Goal: Task Accomplishment & Management: Use online tool/utility

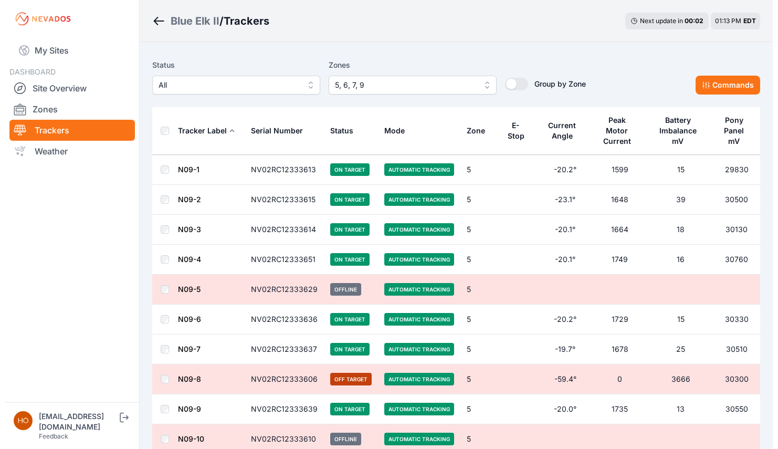
scroll to position [10699, 0]
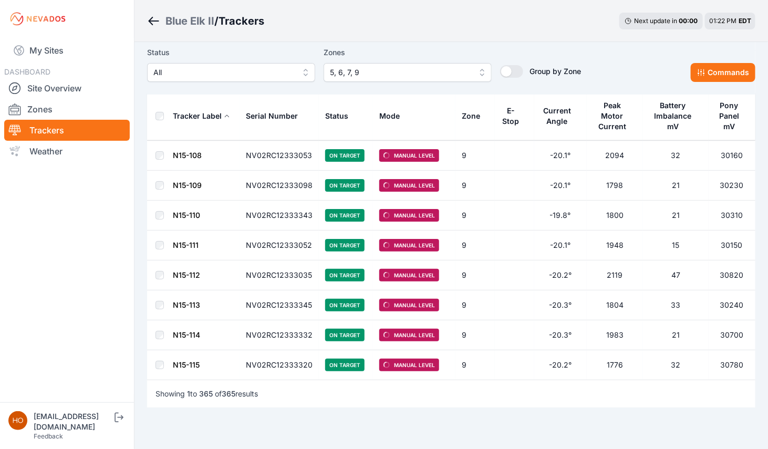
click at [412, 74] on span "5, 6, 7, 9" at bounding box center [400, 72] width 141 height 13
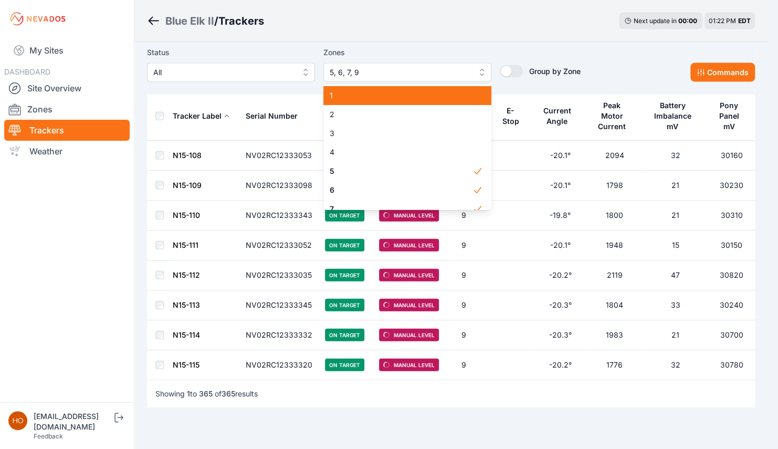
click at [368, 99] on span "1" at bounding box center [401, 95] width 143 height 11
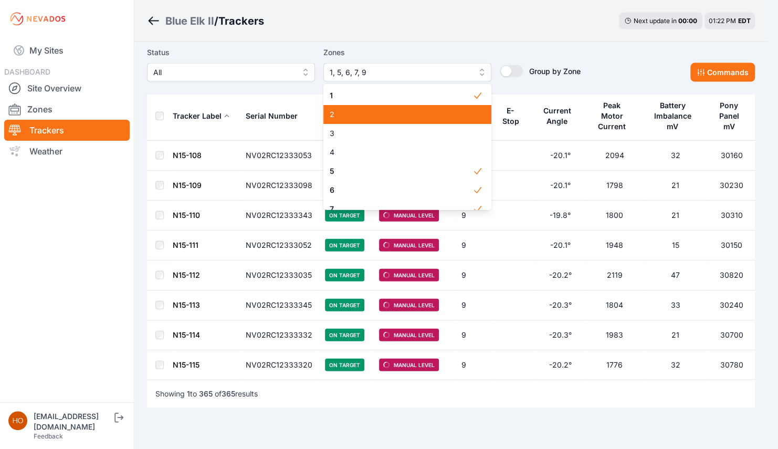
click at [365, 113] on span "2" at bounding box center [401, 114] width 143 height 11
click at [363, 134] on span "3" at bounding box center [401, 133] width 143 height 11
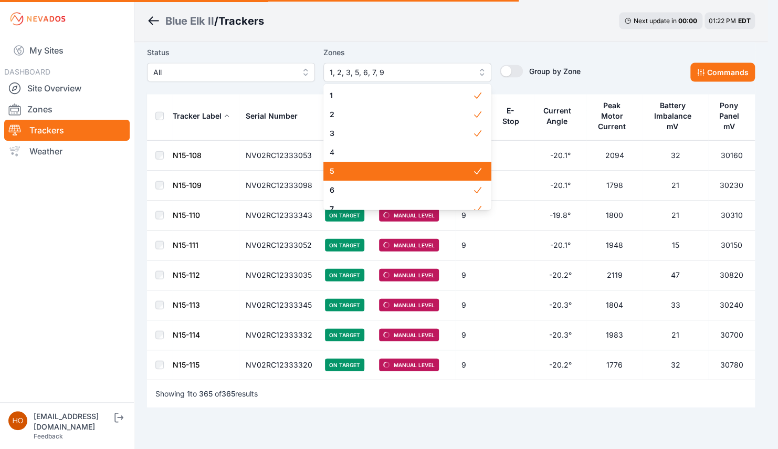
click at [386, 173] on span "5" at bounding box center [401, 171] width 143 height 11
click at [384, 192] on span "6" at bounding box center [401, 190] width 143 height 11
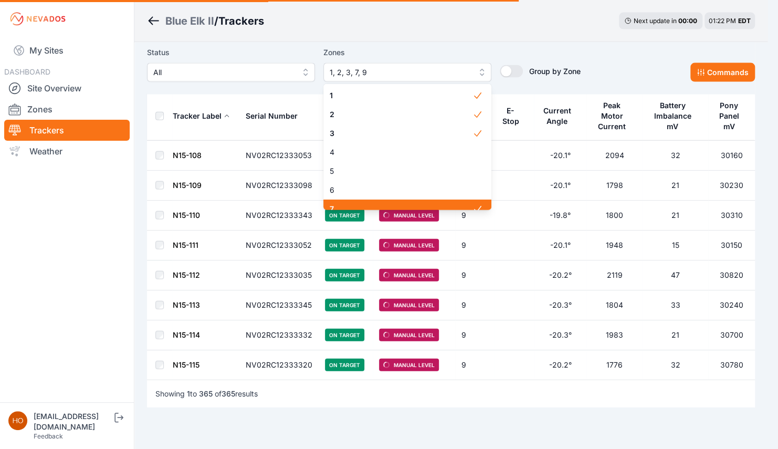
click at [390, 205] on span "7" at bounding box center [401, 209] width 143 height 11
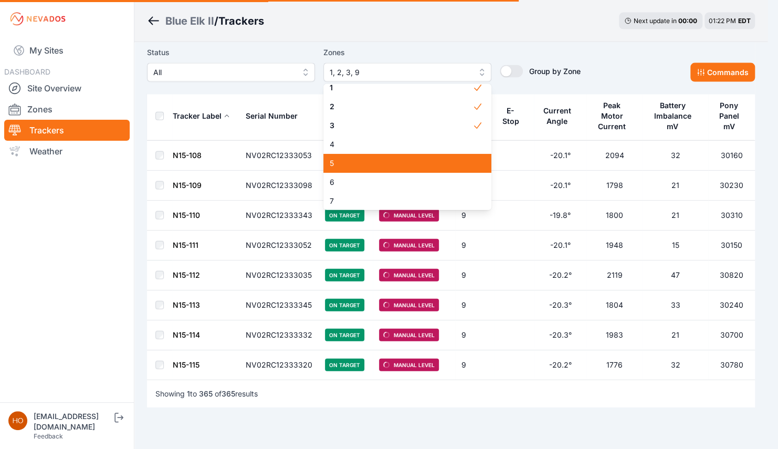
click at [462, 195] on div "1 2 3 4 5 6 7 8 9" at bounding box center [407, 147] width 168 height 126
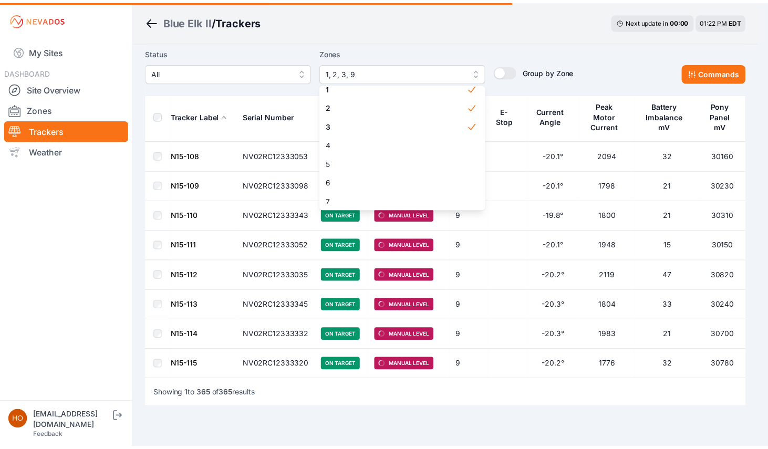
scroll to position [48, 0]
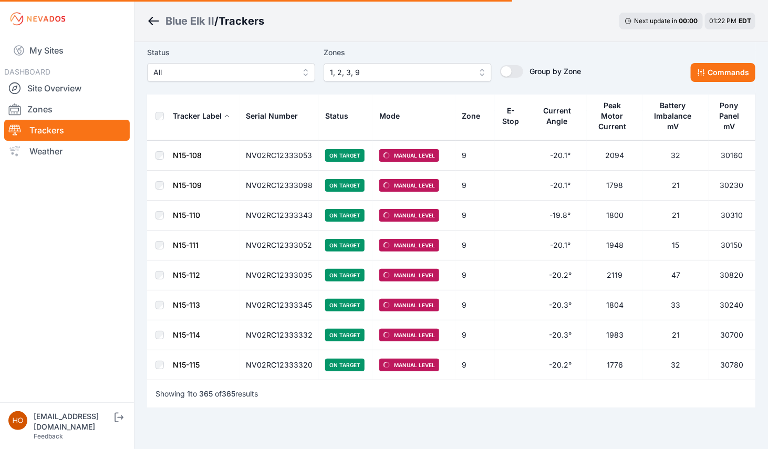
click at [483, 72] on div "Zones 1, 2, 3, 9 1 2 3 4 5 6 7 8 9" at bounding box center [407, 64] width 168 height 36
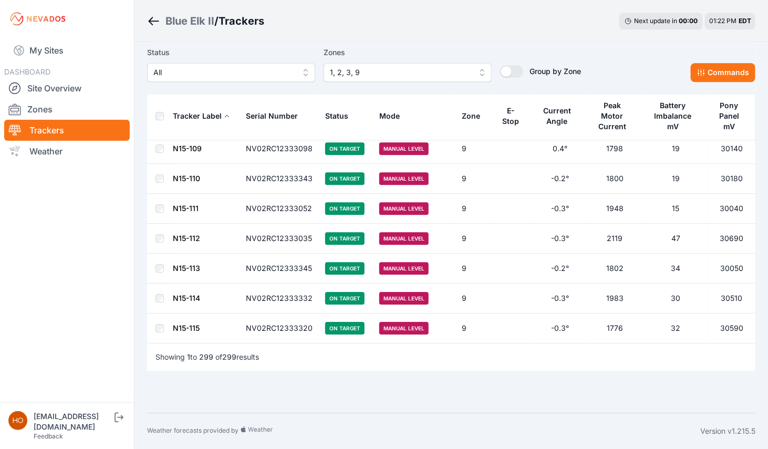
click at [481, 82] on button "1, 2, 3, 9" at bounding box center [407, 72] width 168 height 19
click at [479, 82] on button "1, 2, 3, 9" at bounding box center [407, 72] width 168 height 19
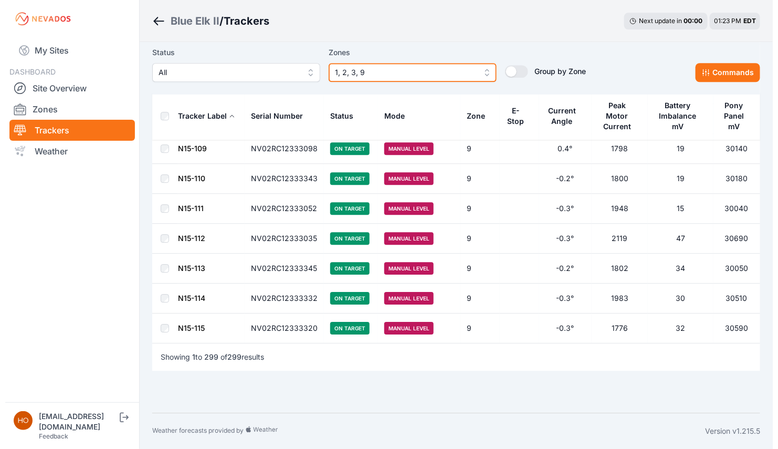
scroll to position [0, 0]
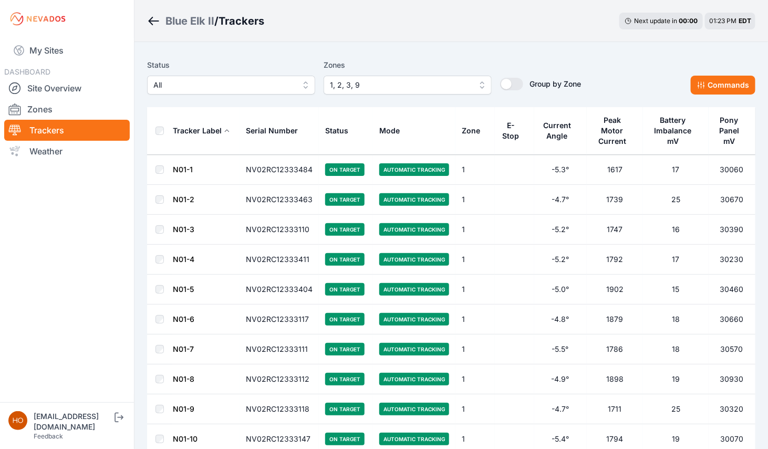
drag, startPoint x: 481, startPoint y: 89, endPoint x: 479, endPoint y: 84, distance: 5.7
click at [479, 84] on button "1, 2, 3, 9" at bounding box center [407, 85] width 168 height 19
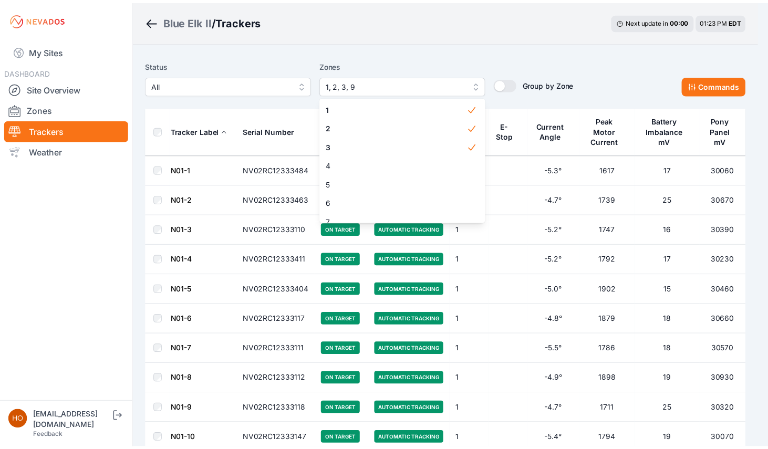
scroll to position [48, 0]
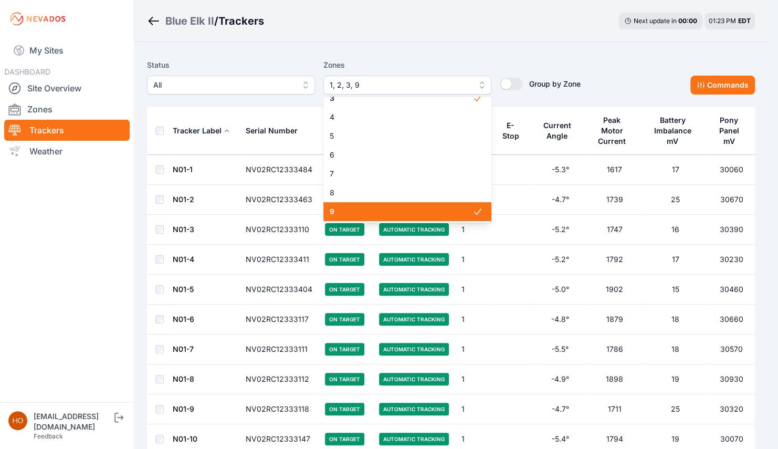
click at [473, 211] on icon at bounding box center [478, 211] width 11 height 11
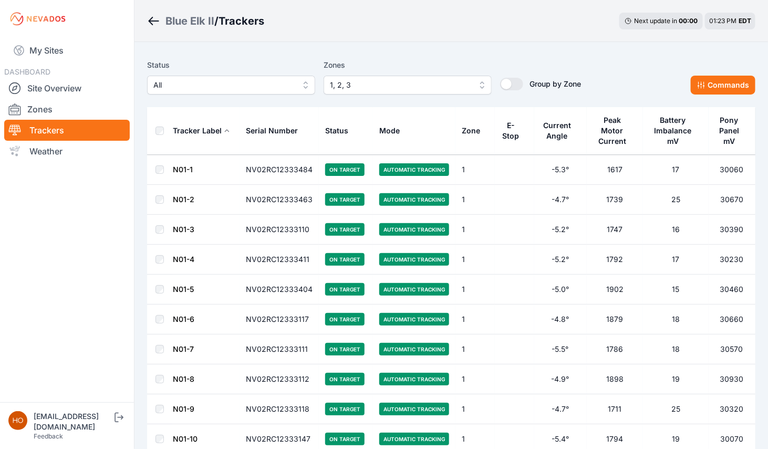
click at [287, 128] on div "Serial Number" at bounding box center [272, 130] width 52 height 11
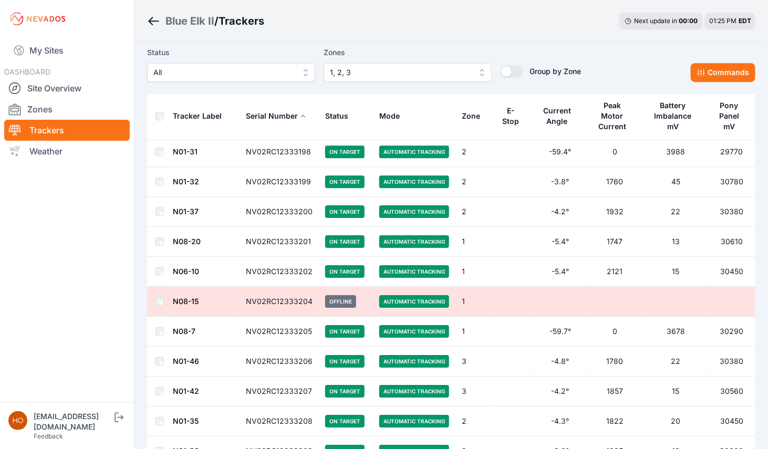
scroll to position [2482, 0]
